Goal: Communication & Community: Answer question/provide support

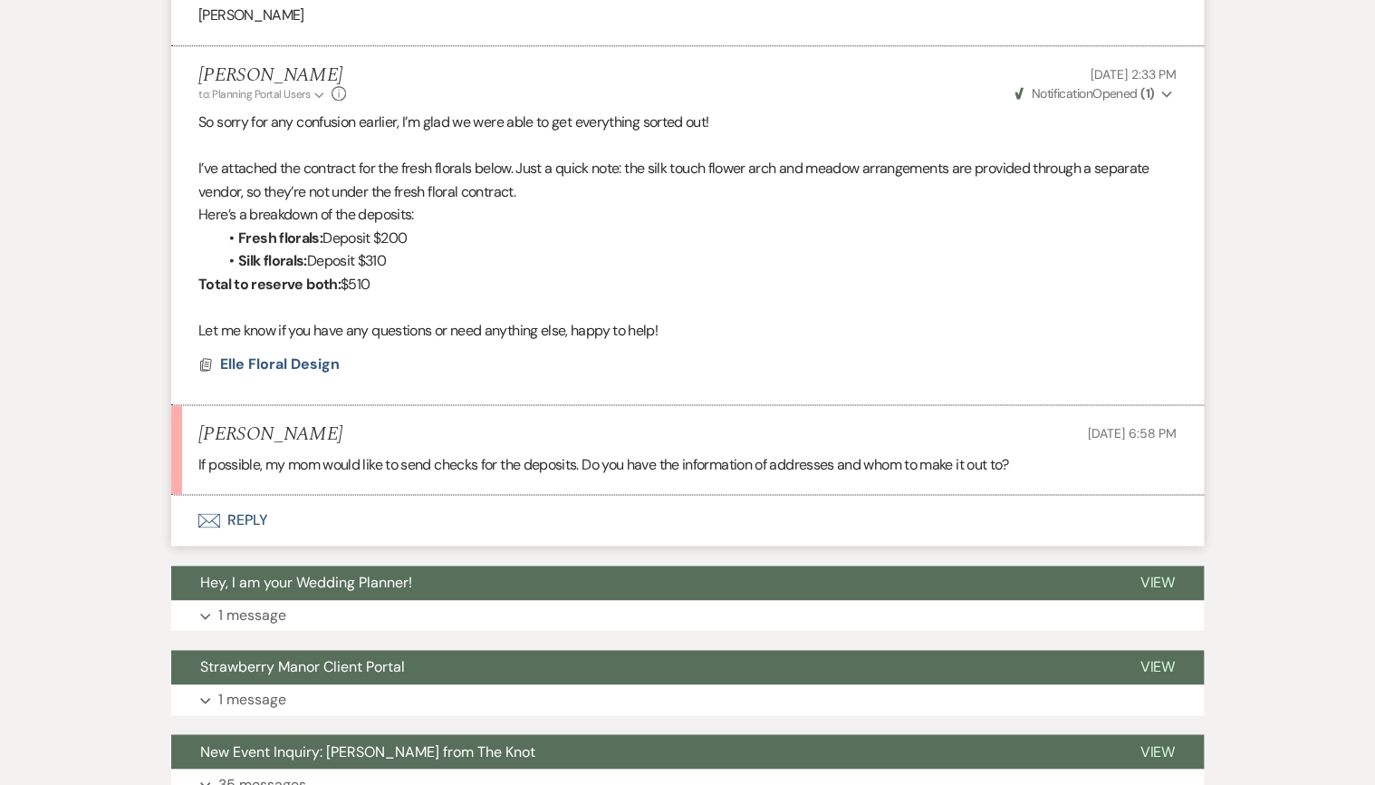
scroll to position [7828, 0]
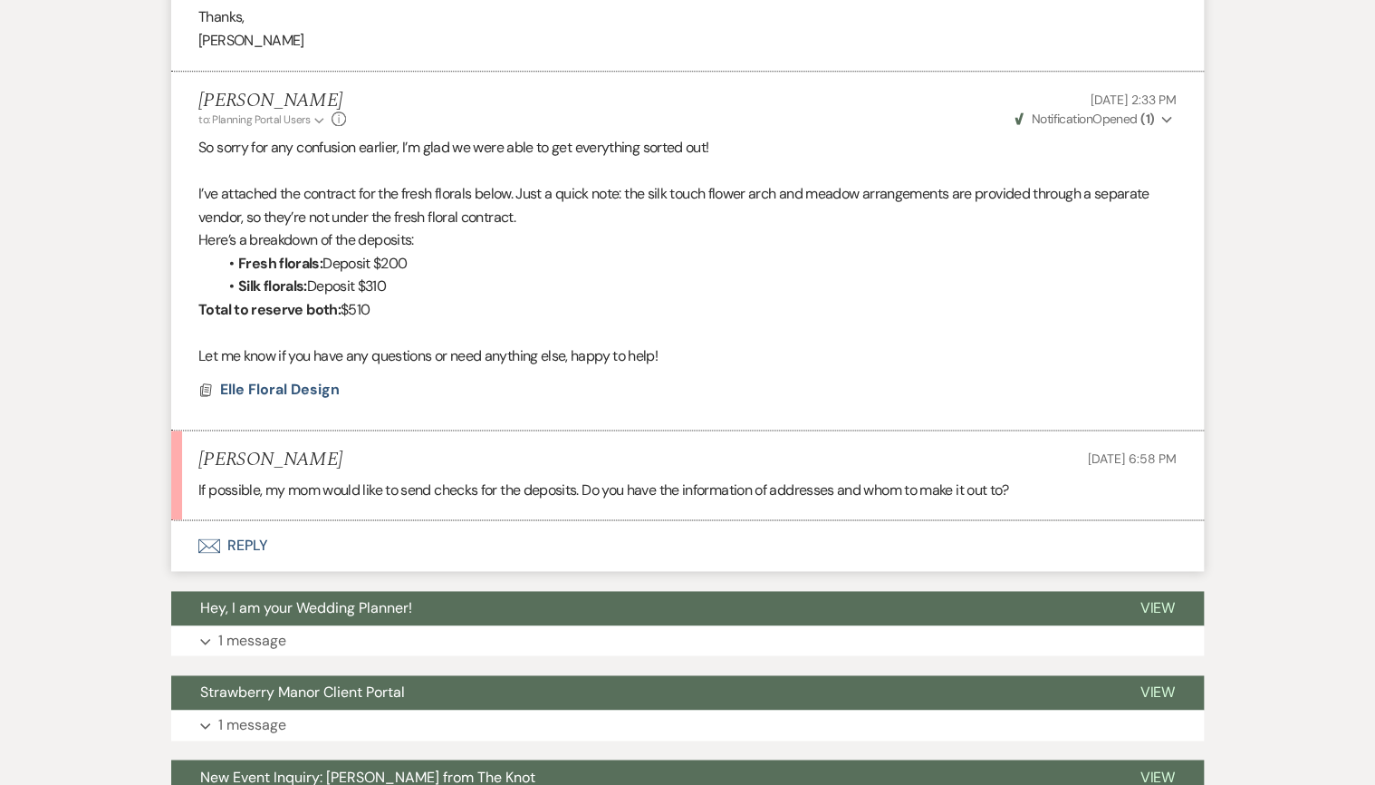
click at [237, 520] on button "Envelope Reply" at bounding box center [687, 545] width 1033 height 51
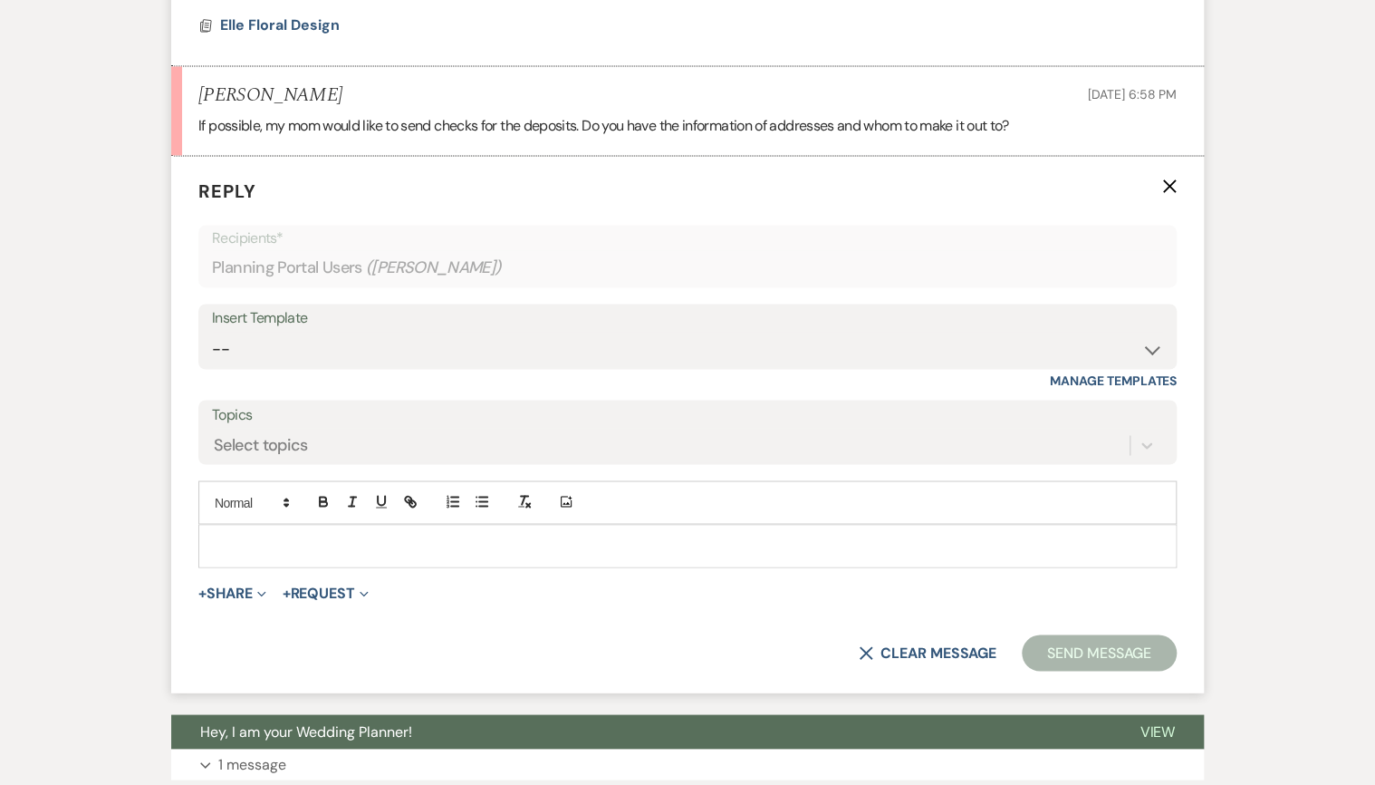
scroll to position [8195, 0]
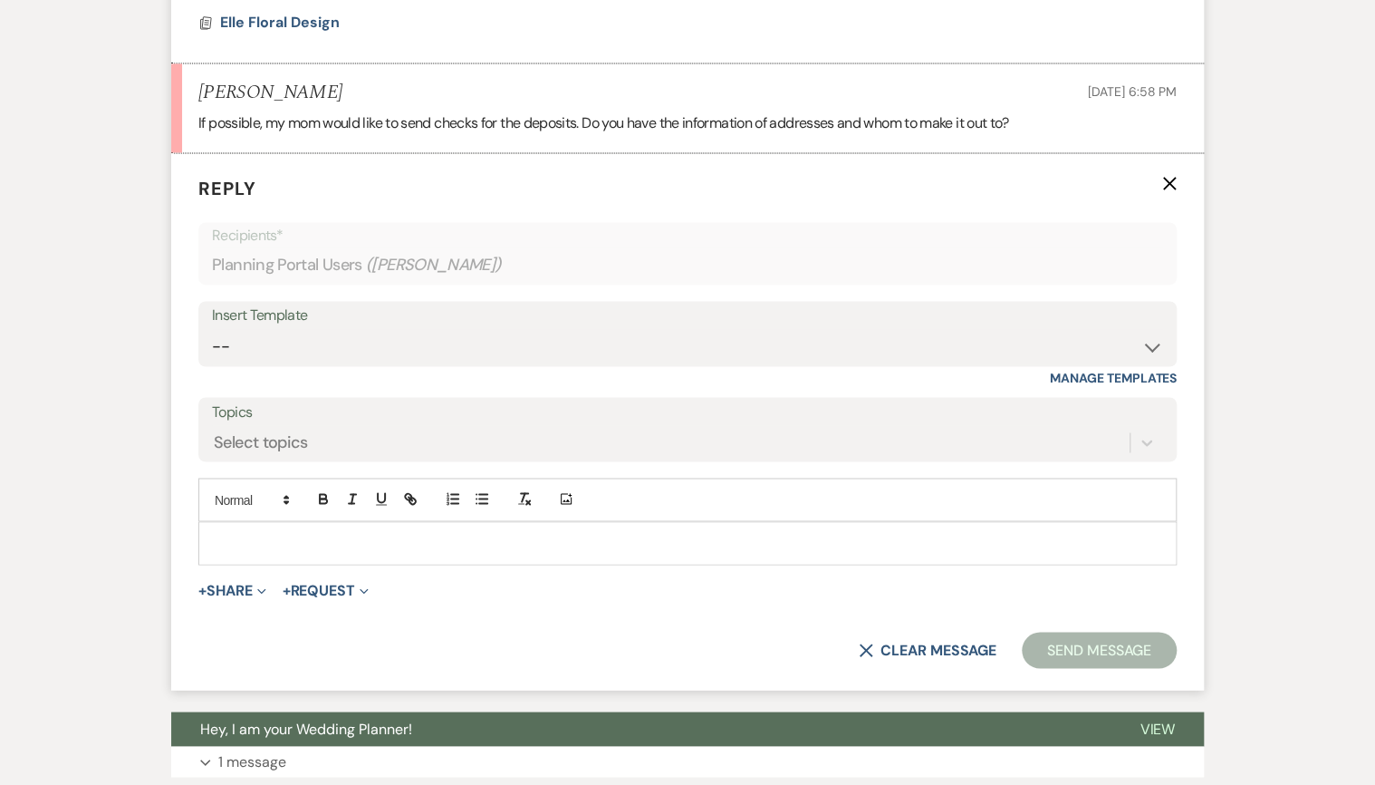
click at [237, 533] on p at bounding box center [688, 543] width 950 height 20
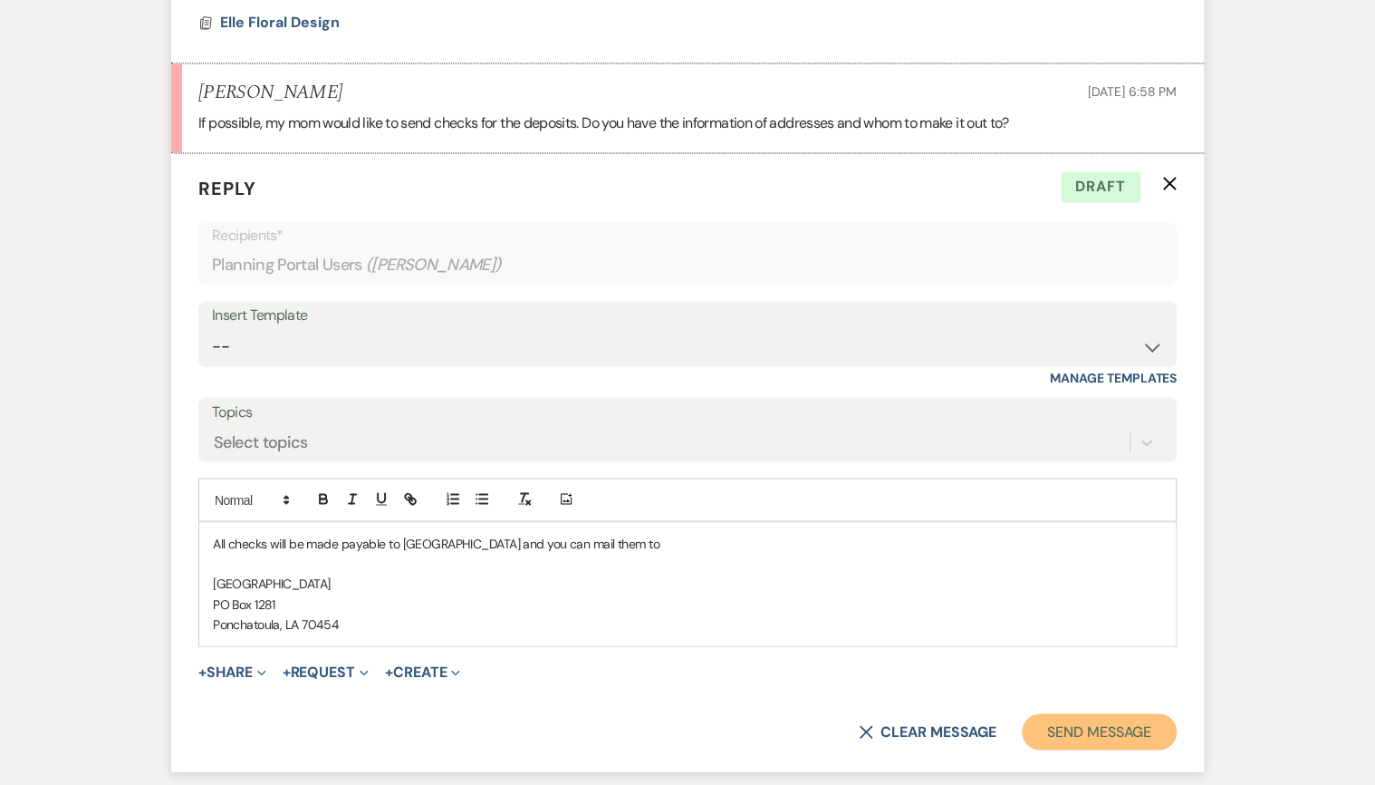
click at [1067, 713] on button "Send Message" at bounding box center [1099, 731] width 155 height 36
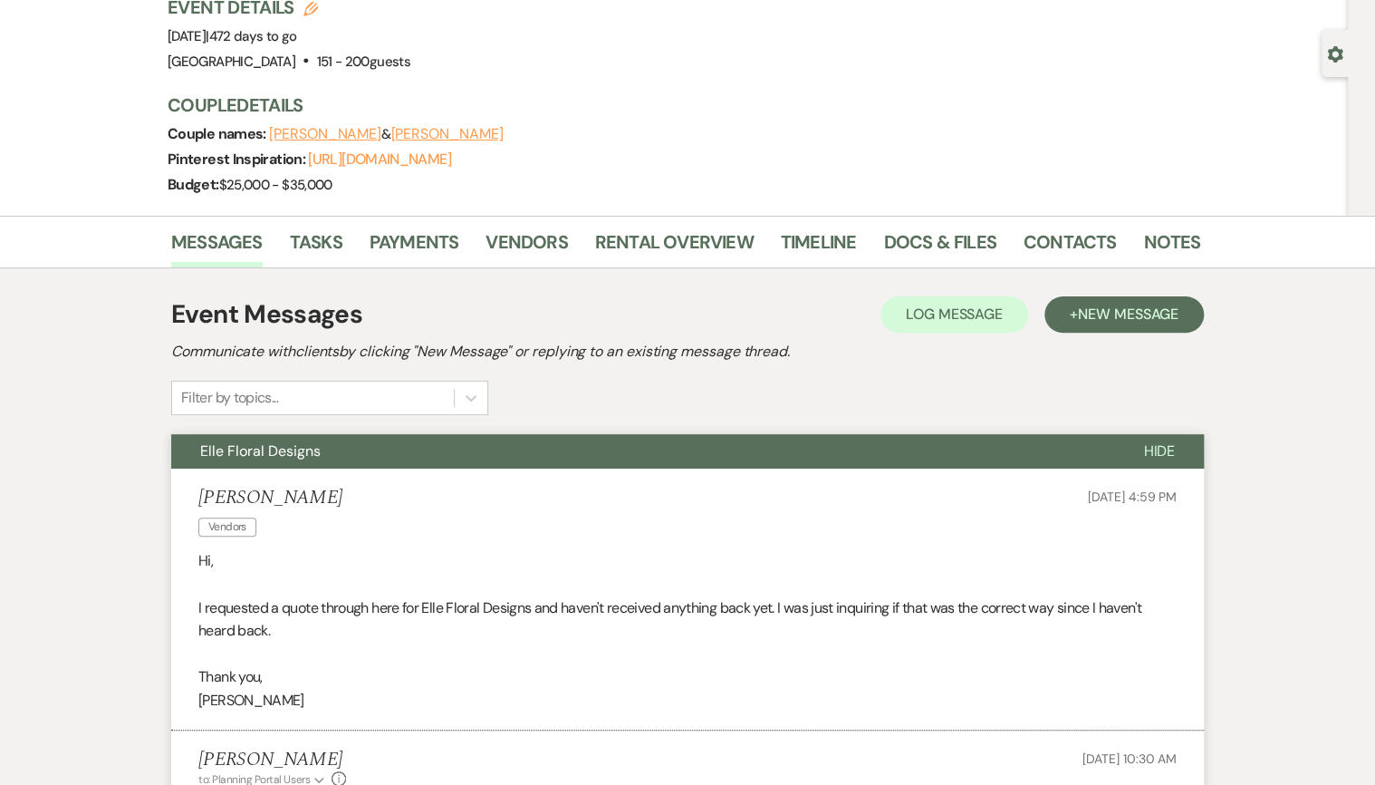
scroll to position [0, 0]
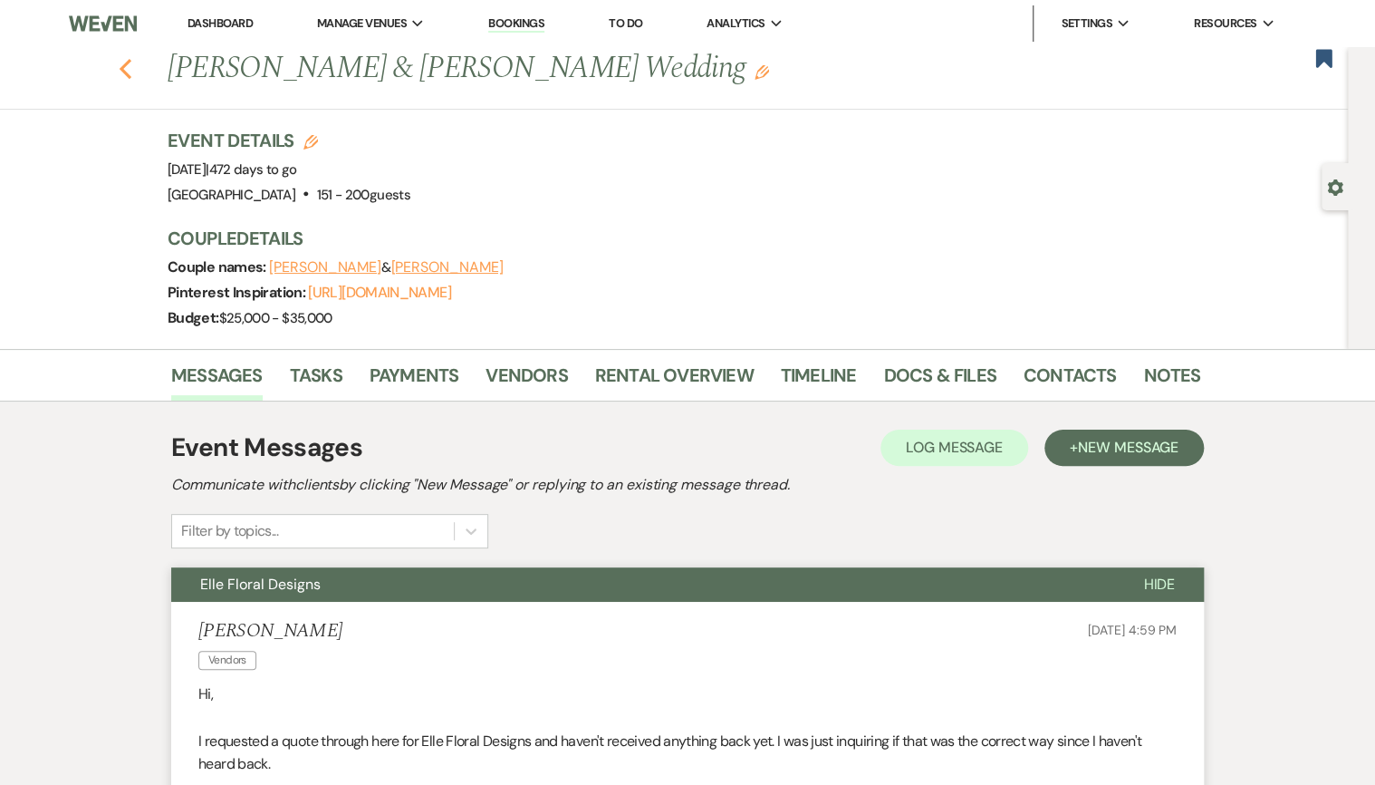
click at [132, 69] on icon "Previous" at bounding box center [126, 69] width 14 height 22
select select "8"
select select "5"
select select "8"
select select "5"
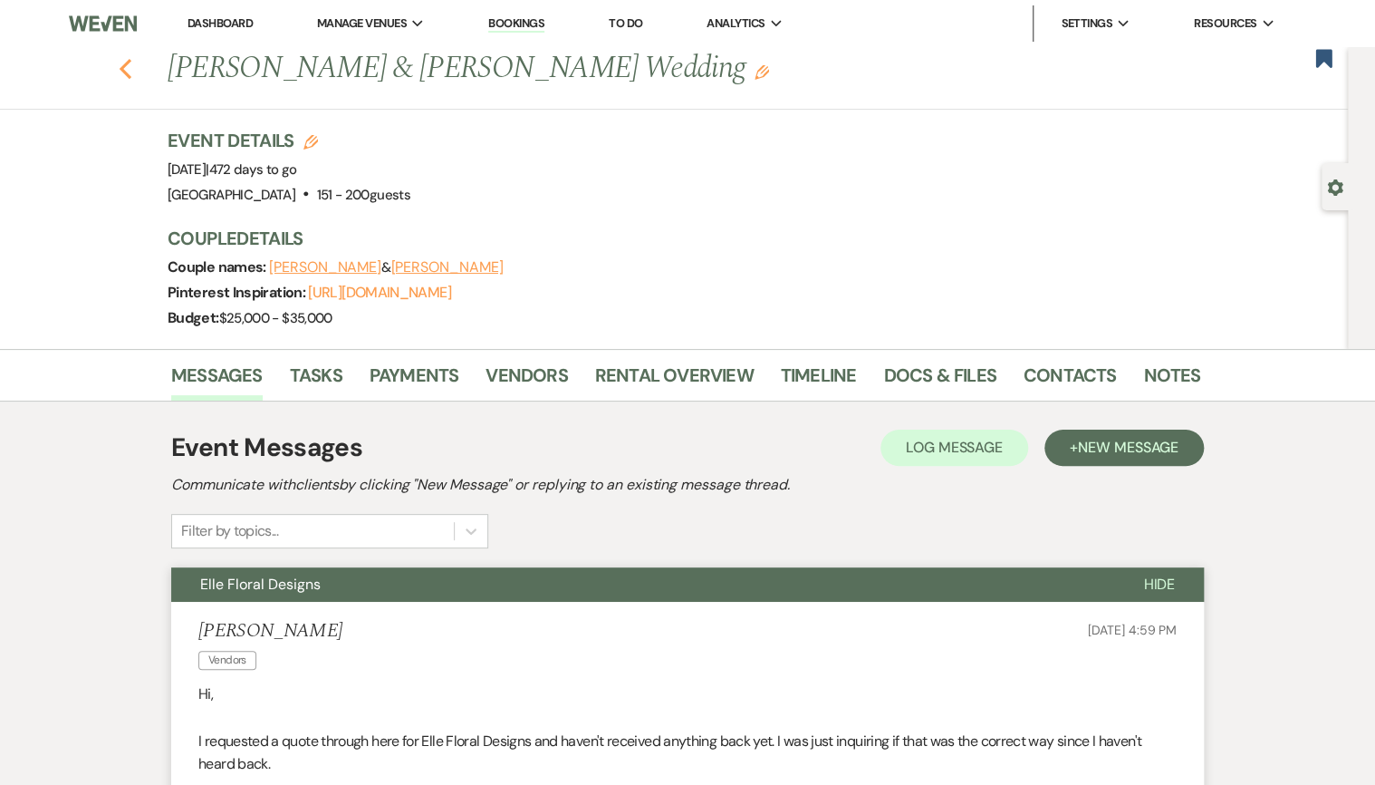
select select "8"
select select "5"
select select "8"
select select "5"
select select "8"
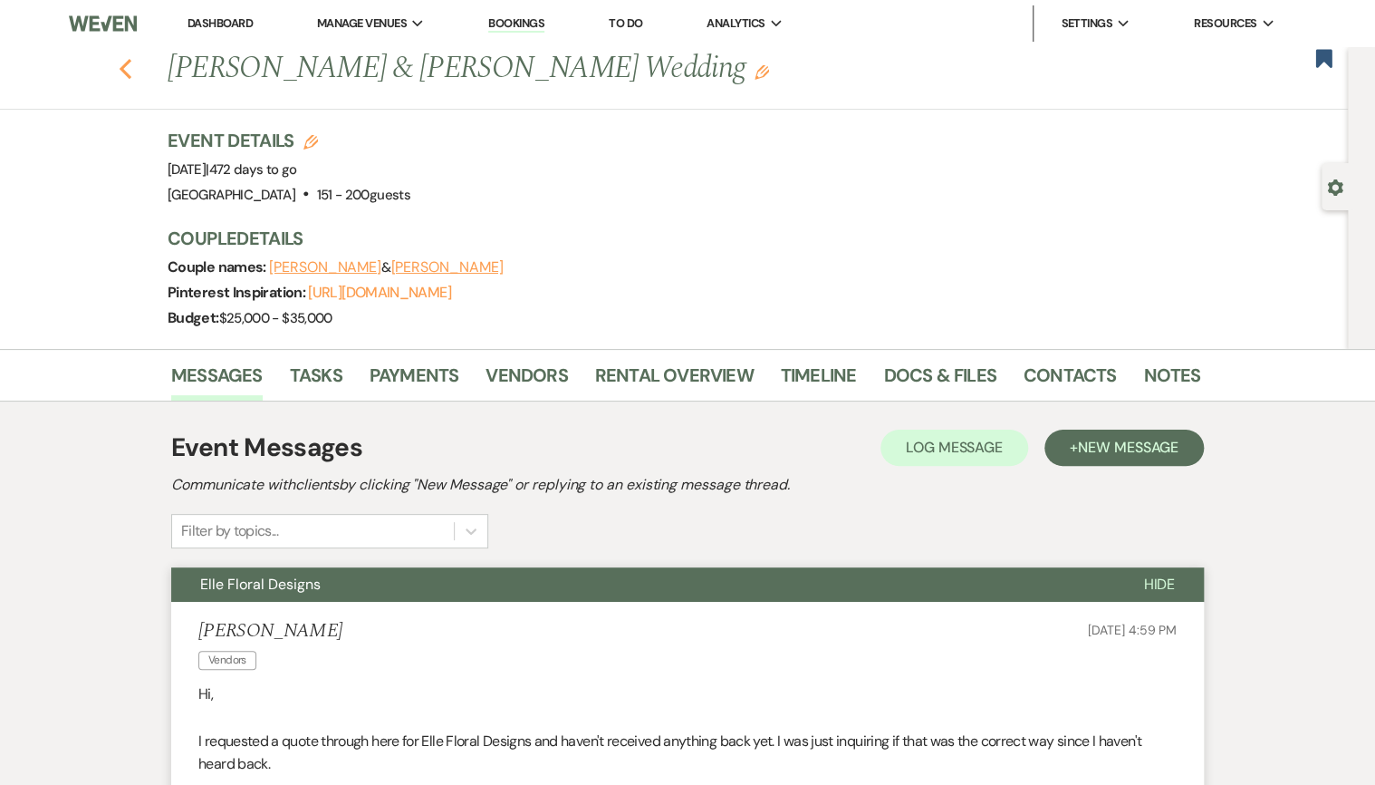
select select "5"
select select "8"
select select "5"
select select "8"
select select "5"
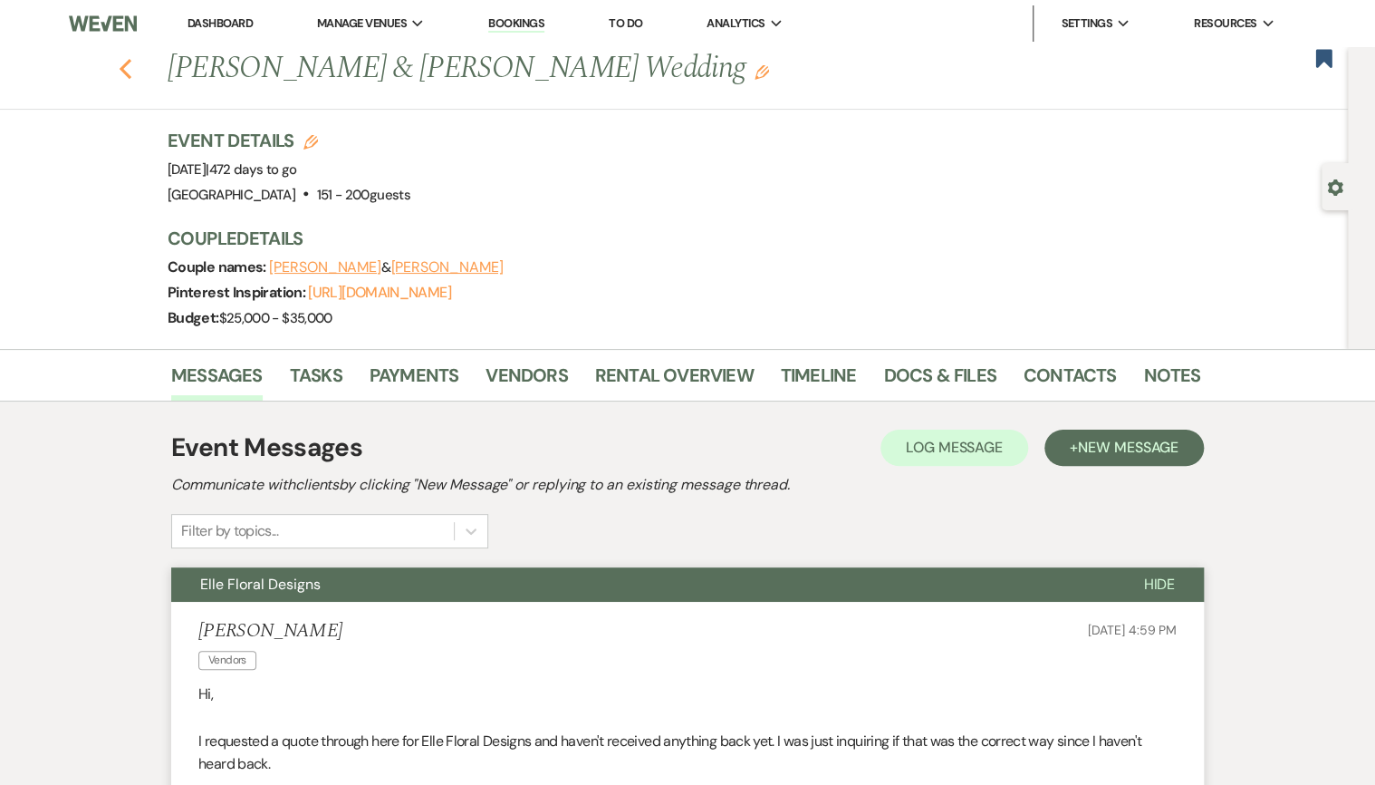
select select "8"
select select "5"
select select "8"
select select "5"
select select "8"
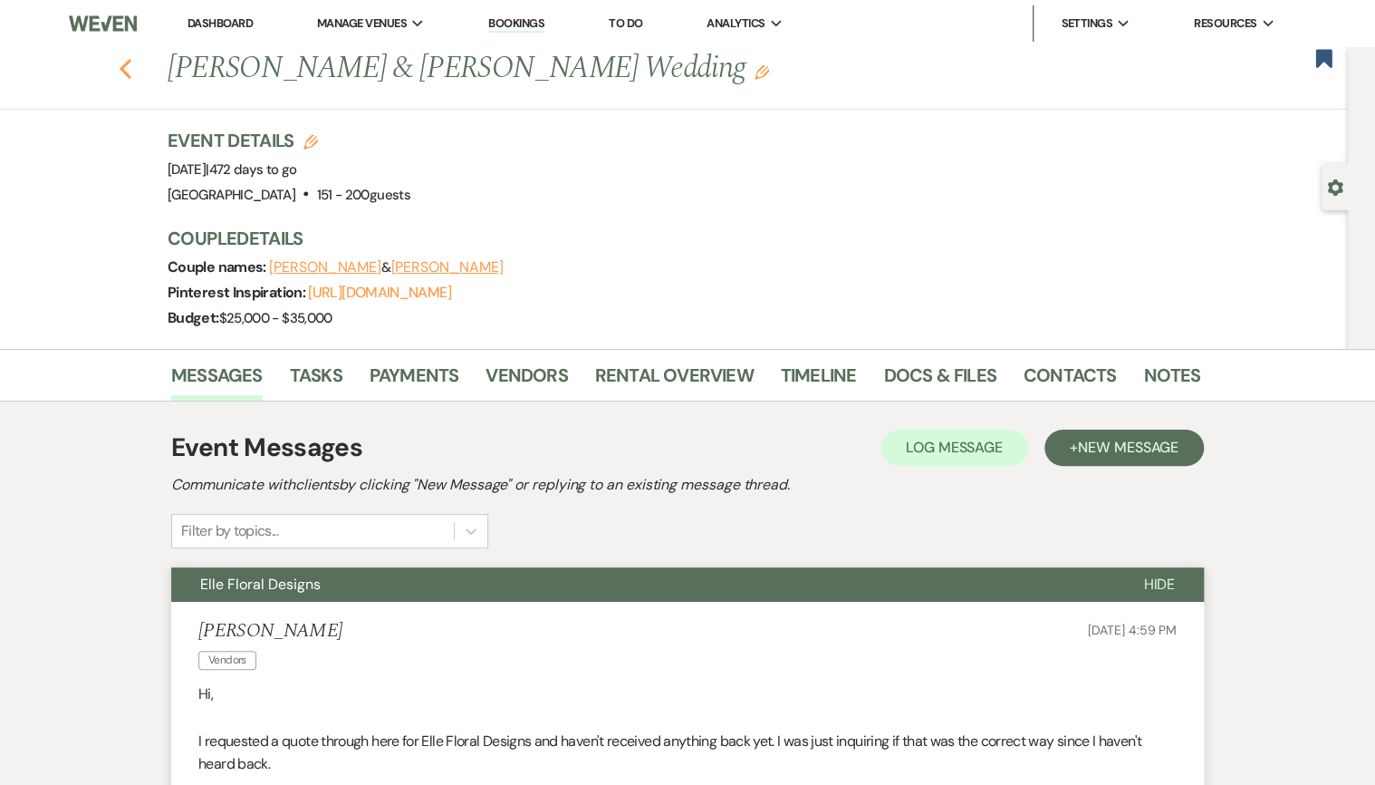
select select "4"
select select "8"
select select "5"
select select "8"
select select "5"
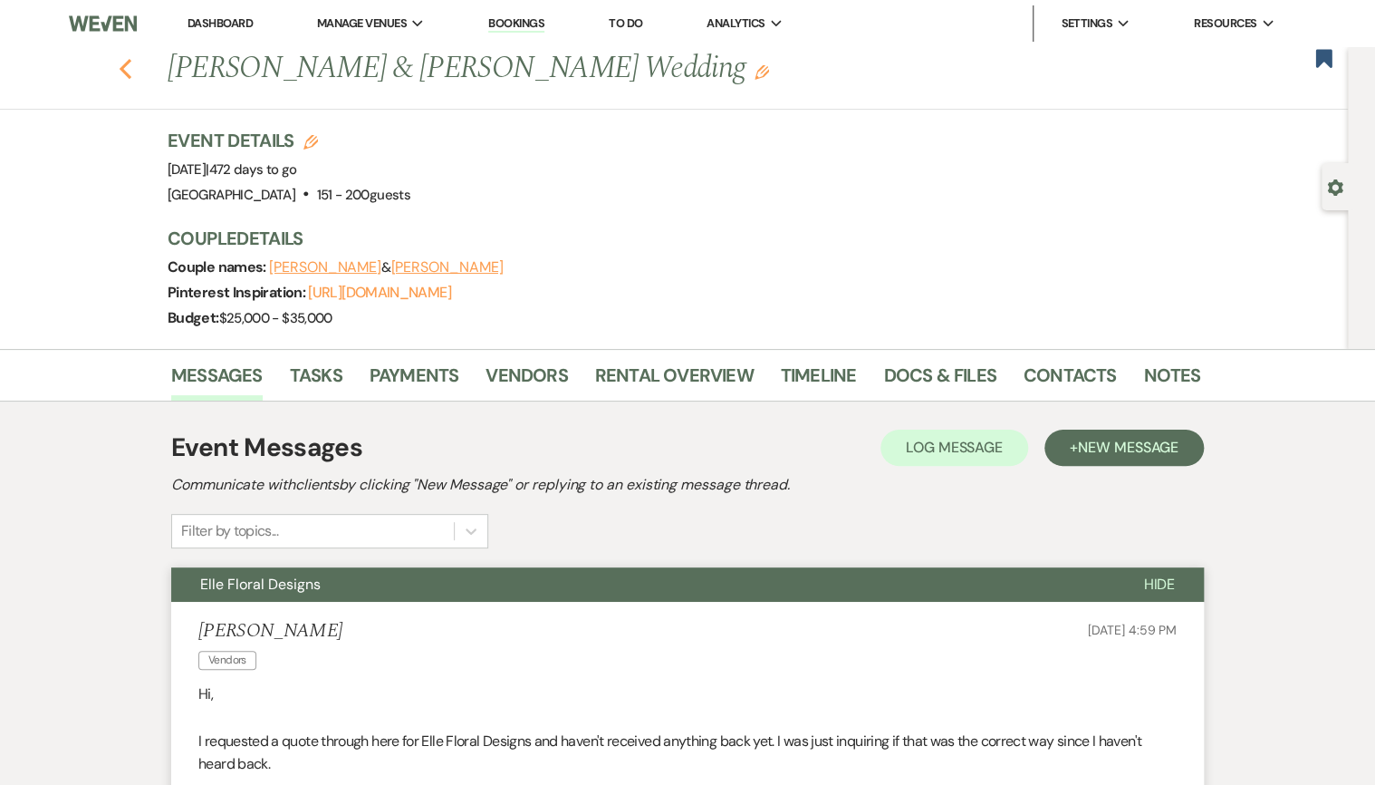
select select "8"
select select "5"
select select "8"
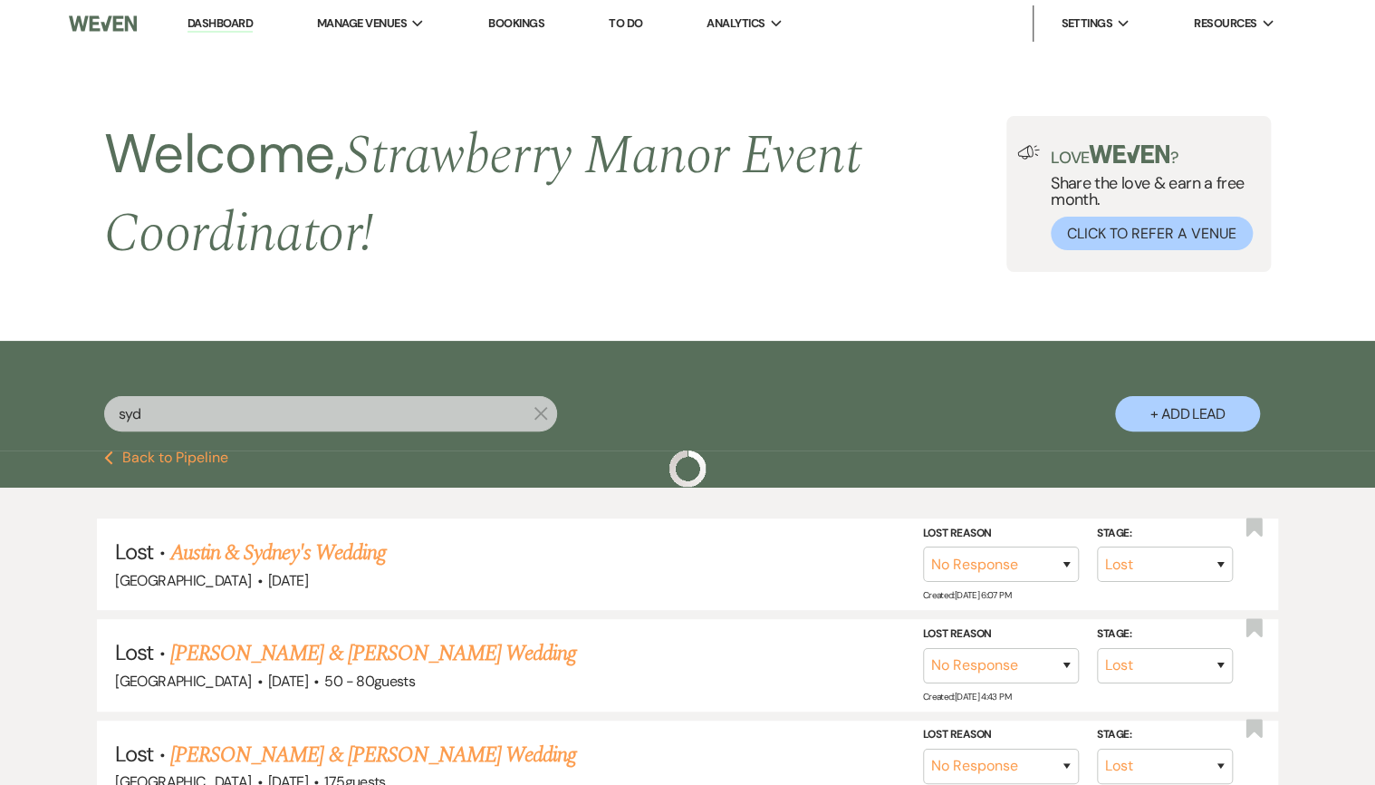
scroll to position [290, 0]
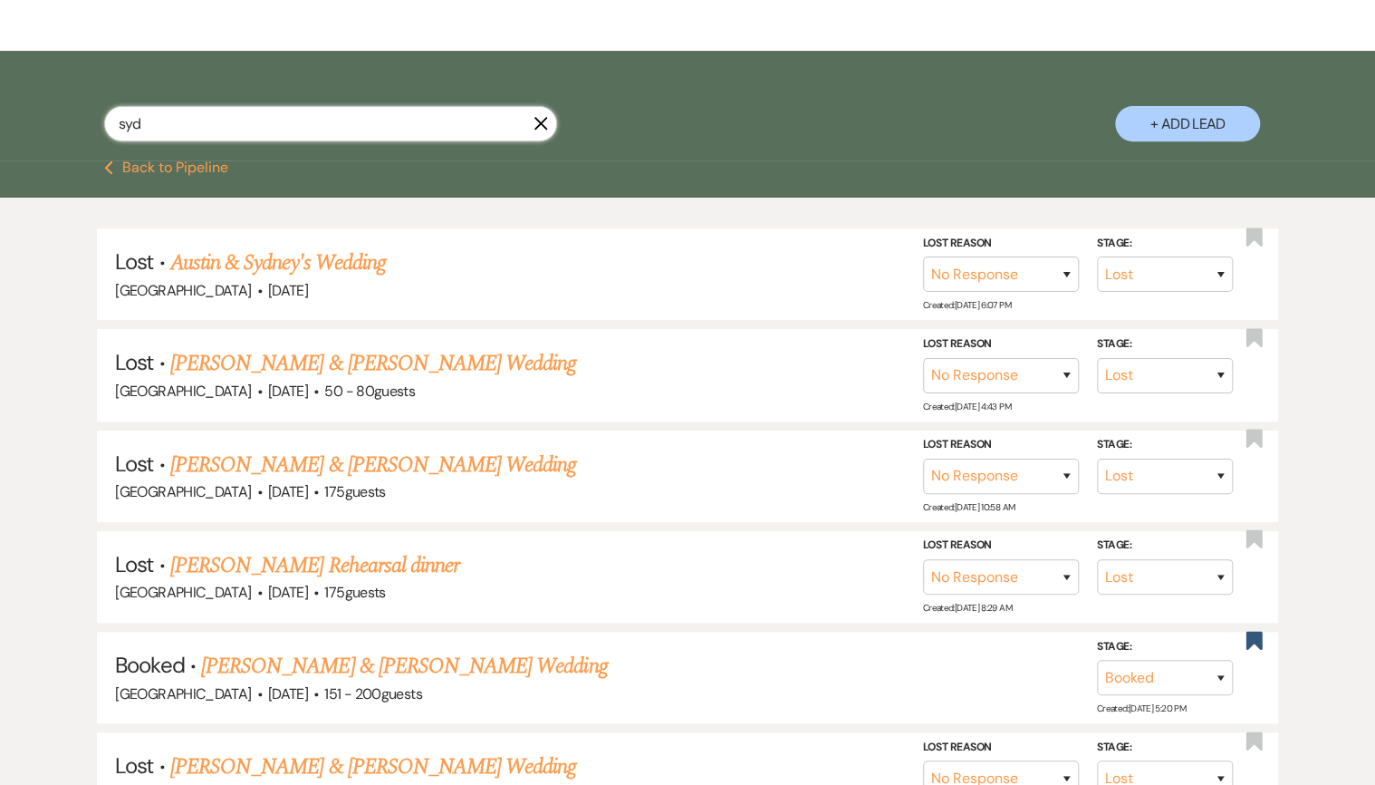
drag, startPoint x: 164, startPoint y: 121, endPoint x: 55, endPoint y: 112, distance: 109.0
click at [55, 112] on div "syd X + Add Lead" at bounding box center [687, 108] width 1305 height 97
type input "[PERSON_NAME]"
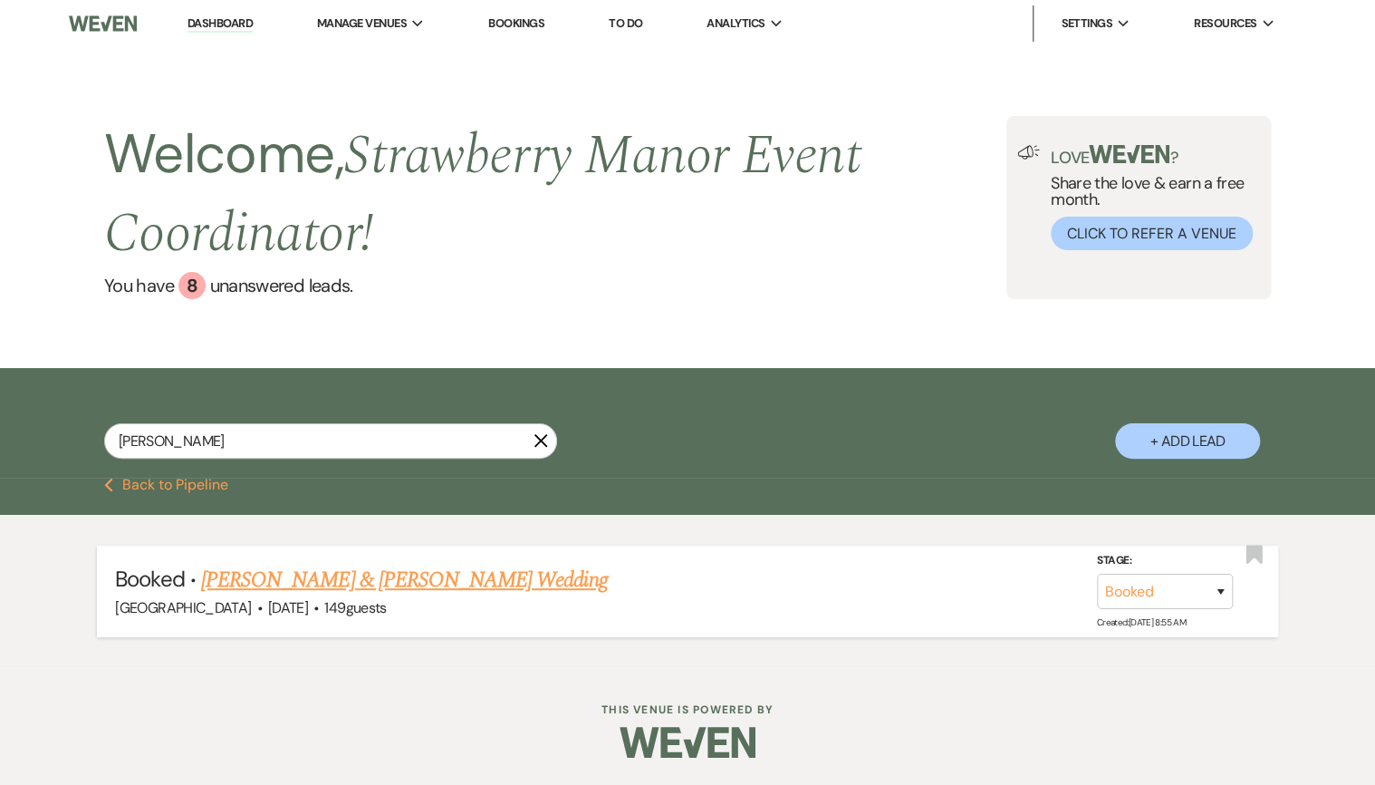
click at [323, 591] on link "[PERSON_NAME] & [PERSON_NAME] Wedding" at bounding box center [404, 580] width 406 height 33
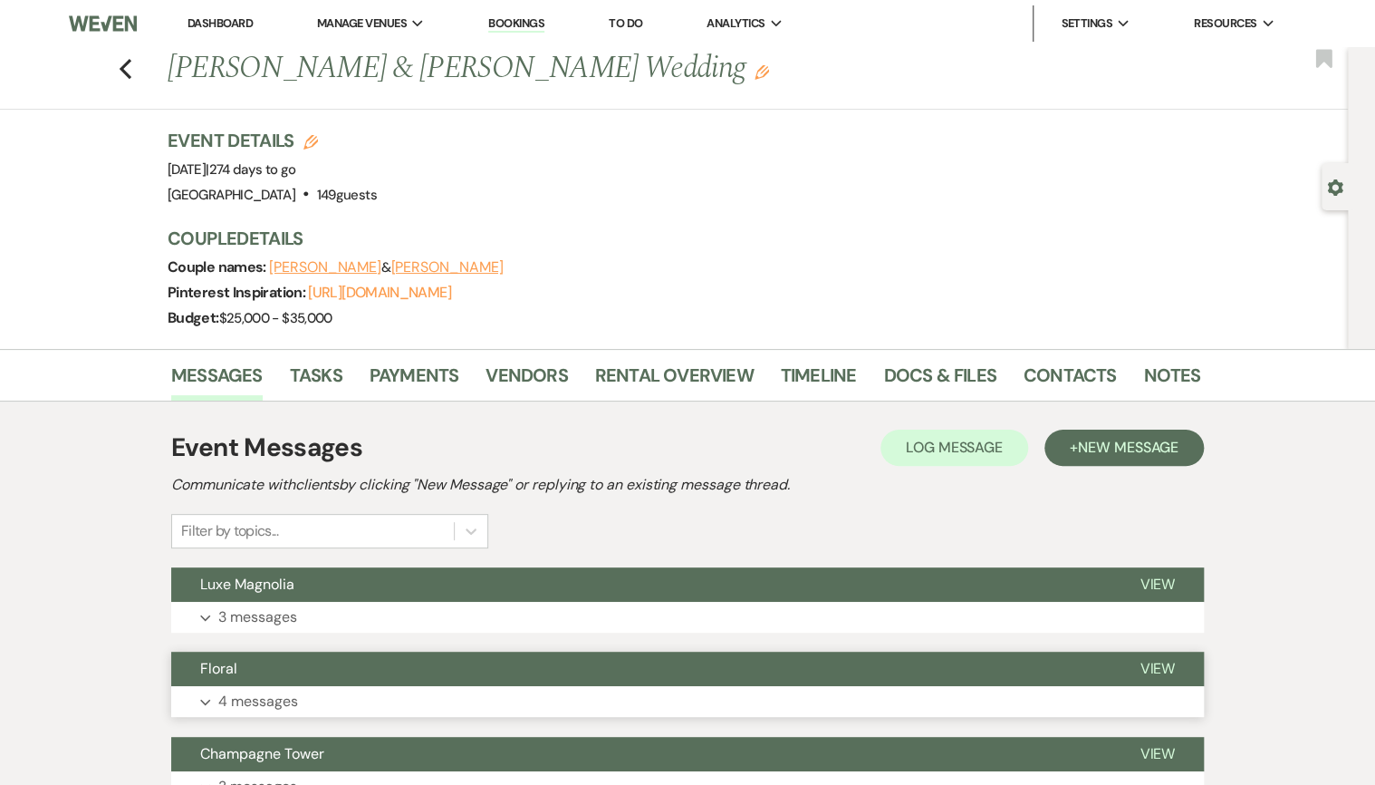
click at [315, 708] on button "Expand 4 messages" at bounding box center [687, 701] width 1033 height 31
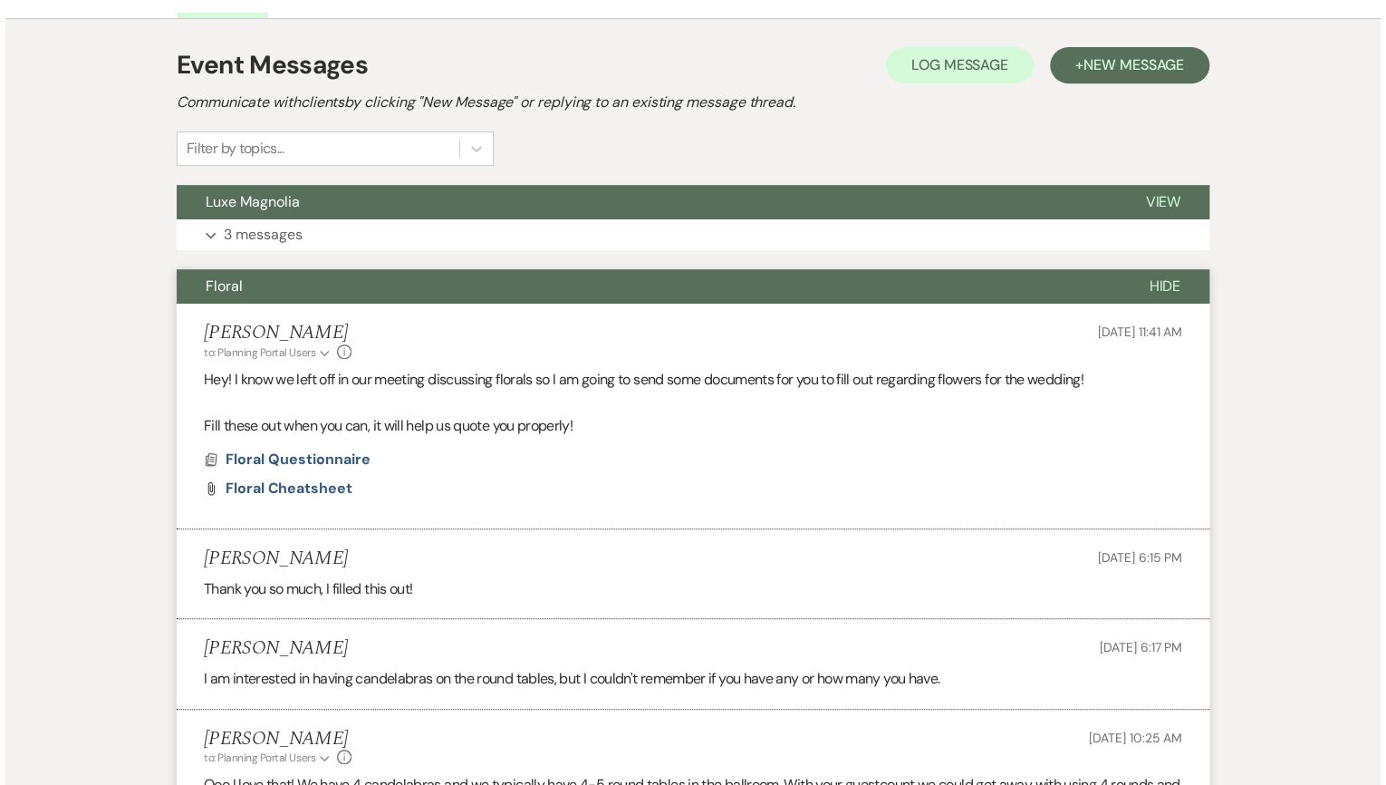
scroll to position [725, 0]
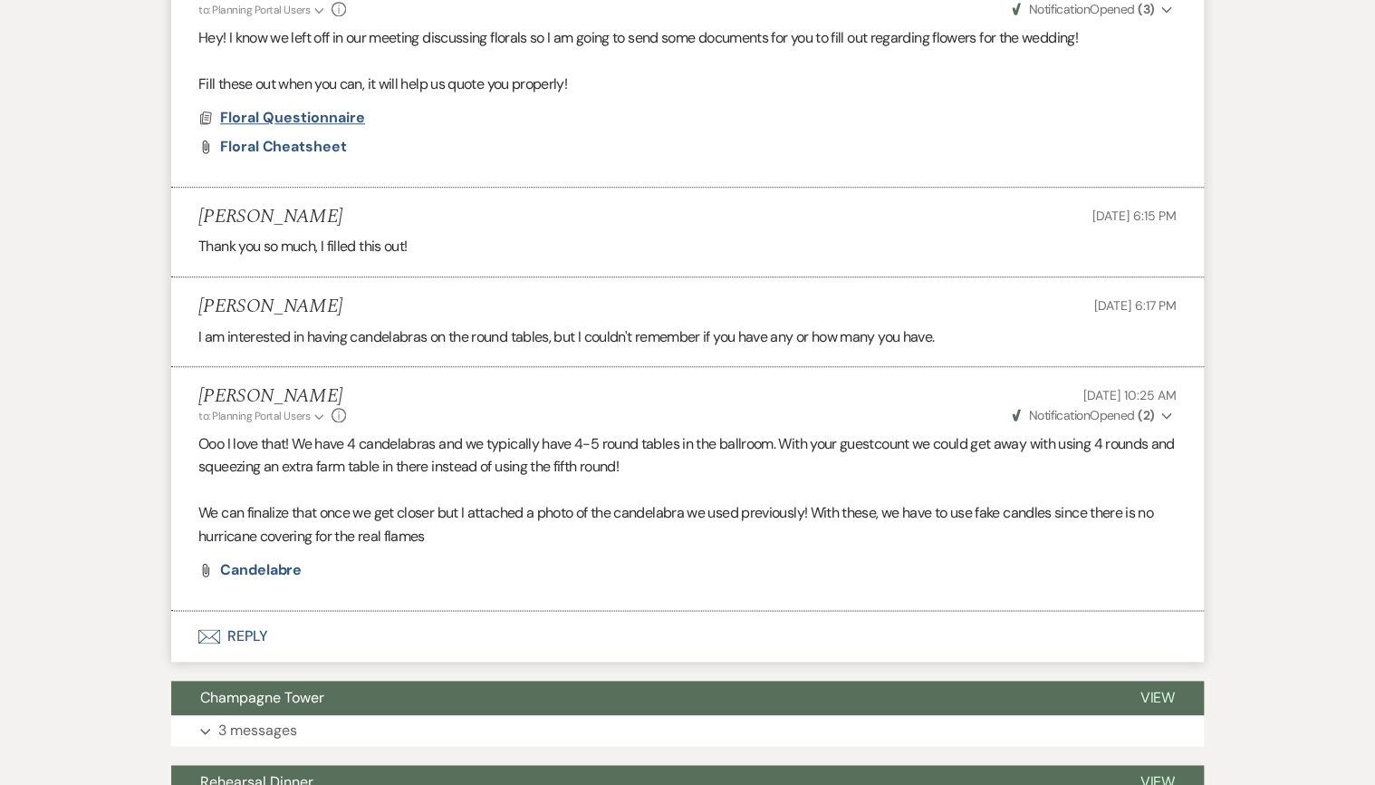
click at [296, 116] on span "Floral Questionnaire" at bounding box center [292, 117] width 145 height 19
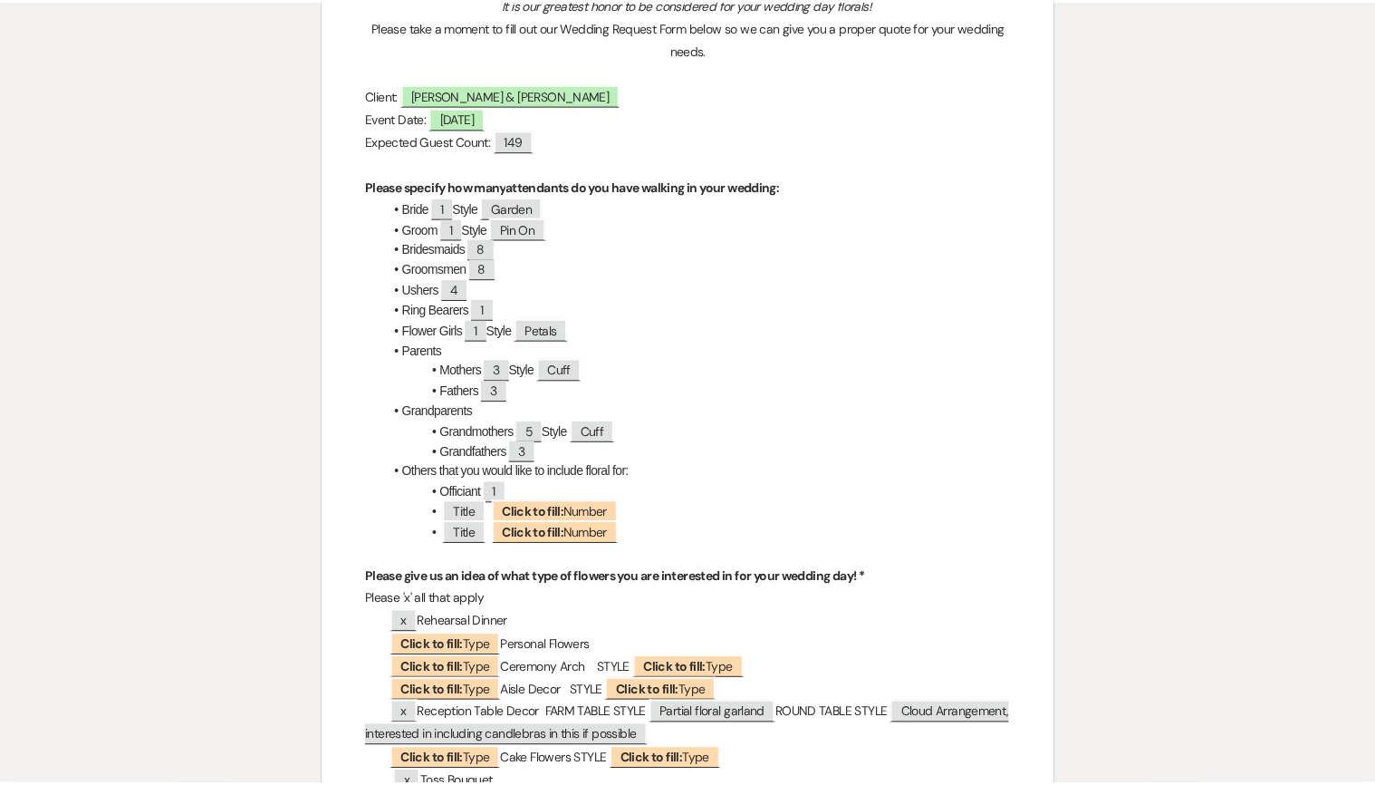
scroll to position [0, 0]
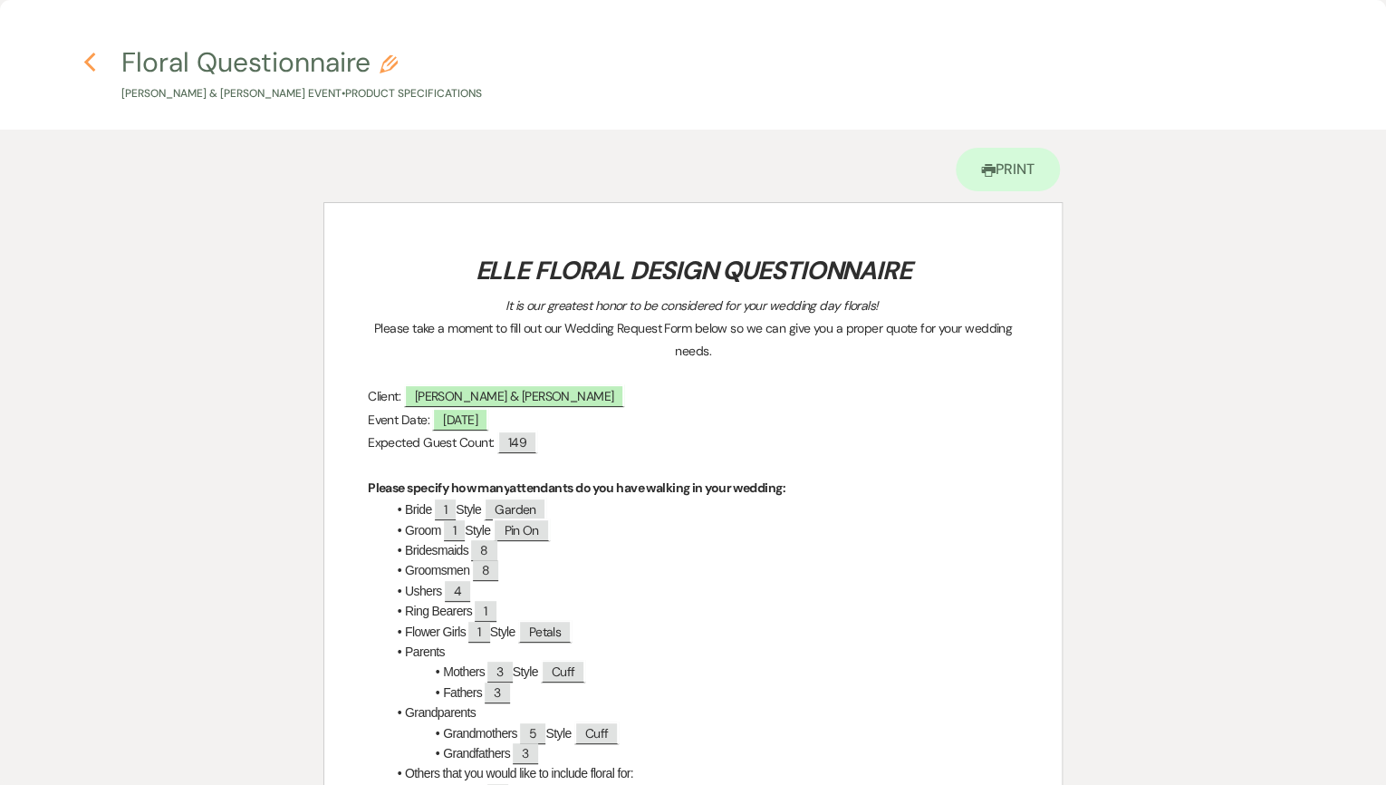
click at [91, 60] on icon "Previous" at bounding box center [90, 63] width 14 height 22
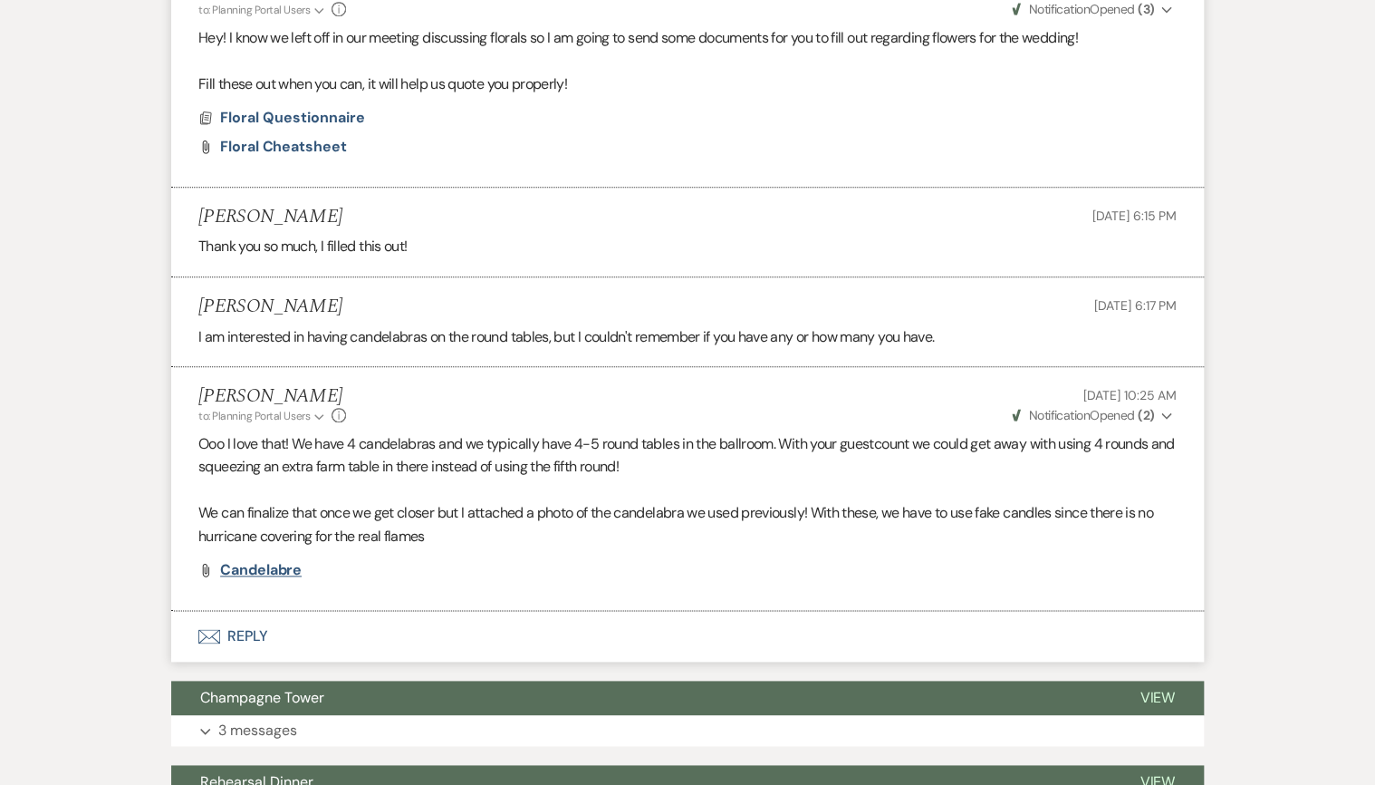
click at [284, 565] on span "Candelabre" at bounding box center [261, 569] width 82 height 19
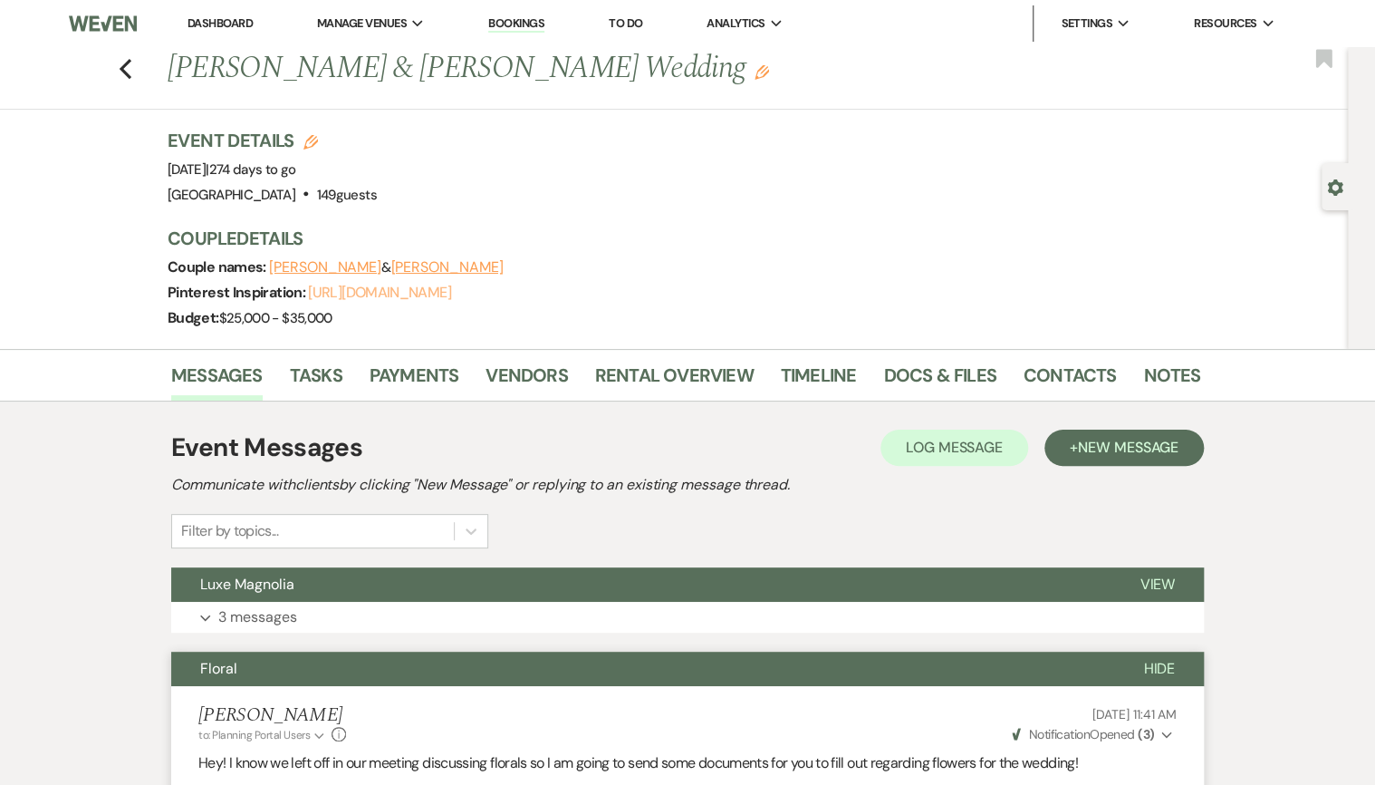
click at [353, 286] on link "[URL][DOMAIN_NAME]" at bounding box center [379, 292] width 142 height 19
